Goal: Transaction & Acquisition: Purchase product/service

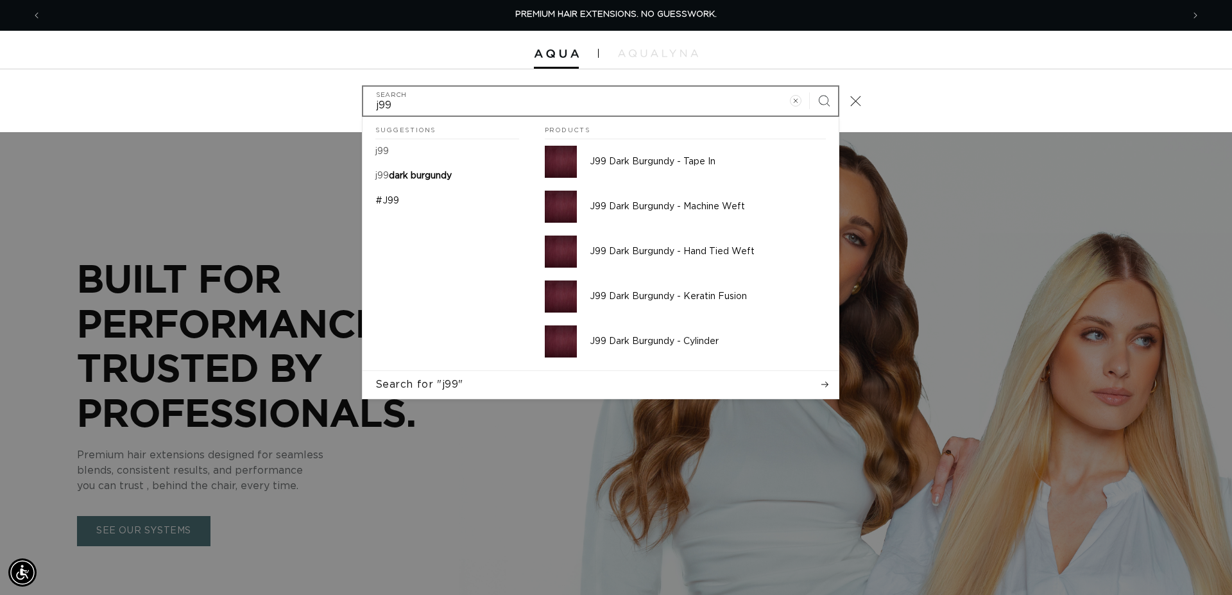
scroll to position [0, 2281]
click at [436, 104] on input "j99" at bounding box center [600, 101] width 475 height 29
click at [436, 103] on input "j99" at bounding box center [600, 101] width 475 height 29
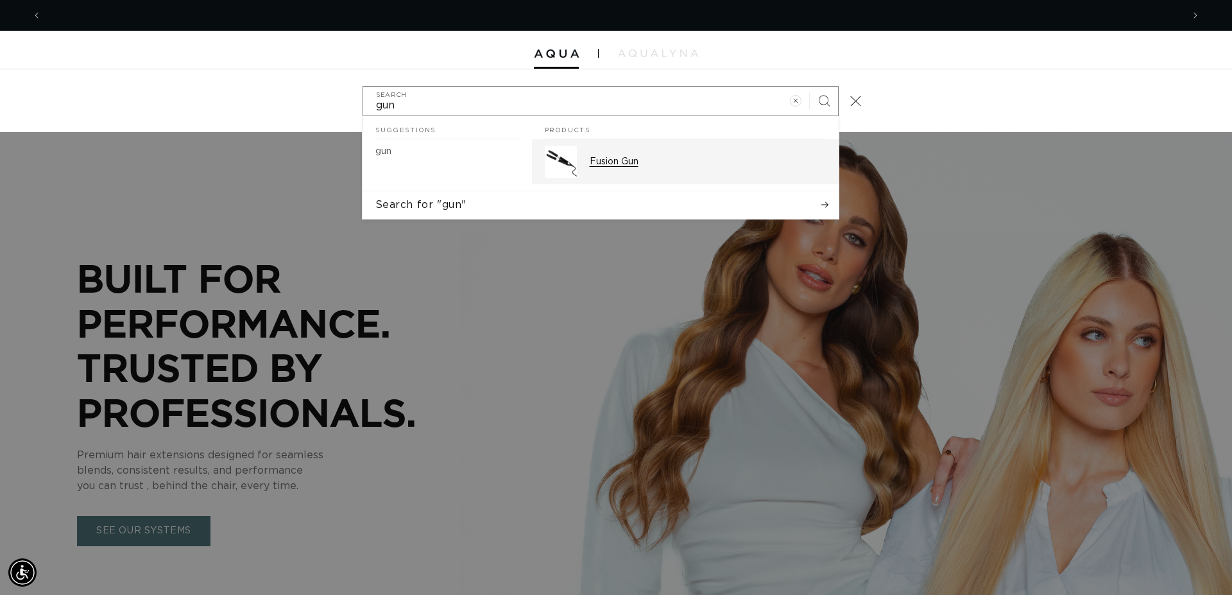
type input "gun"
click at [603, 162] on p "Fusion Gun" at bounding box center [707, 162] width 236 height 12
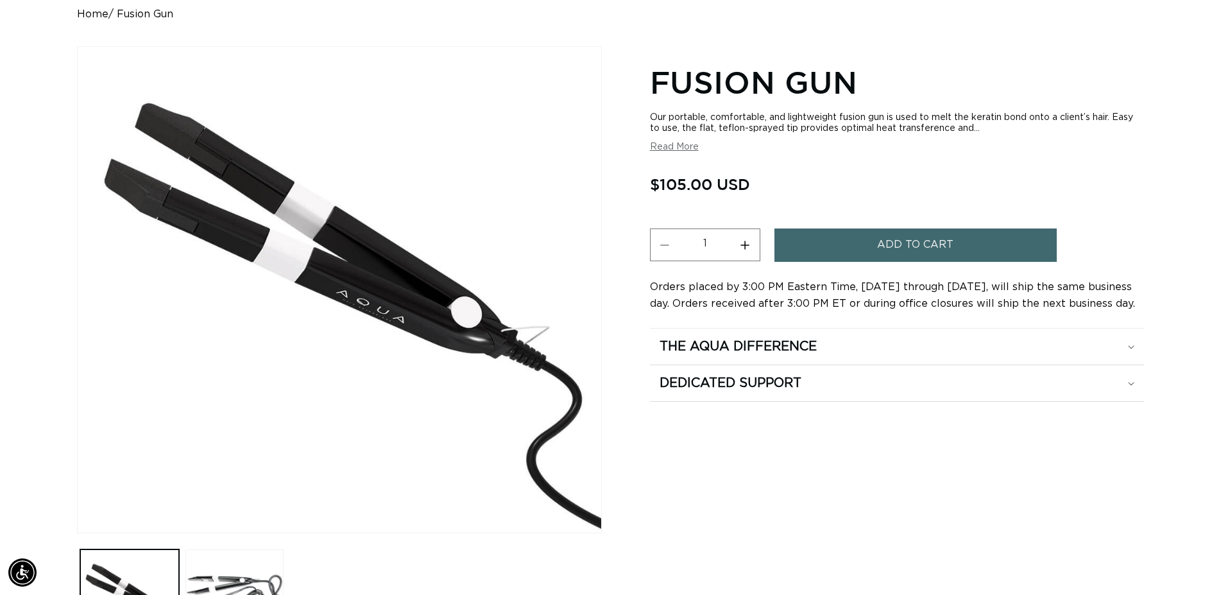
scroll to position [0, 1130]
